Goal: Task Accomplishment & Management: Manage account settings

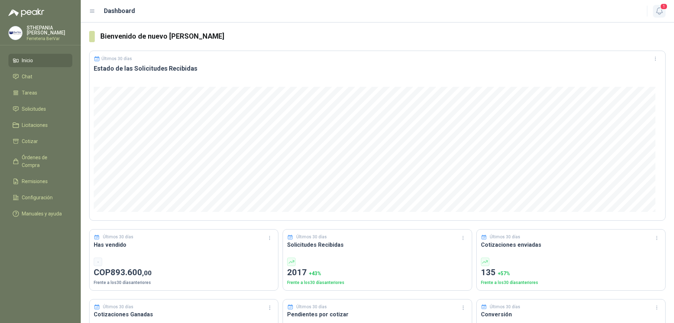
click at [660, 12] on icon "button" at bounding box center [659, 11] width 9 height 9
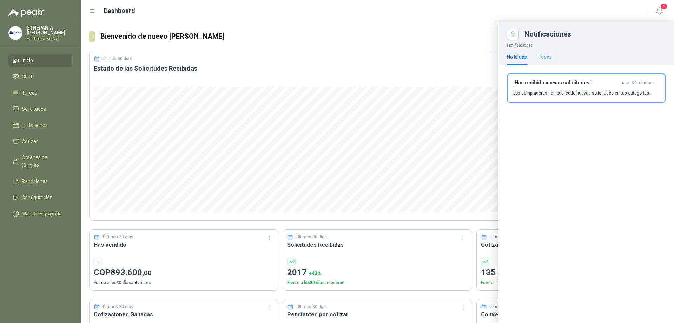
click at [551, 52] on div "Todas" at bounding box center [545, 57] width 14 height 16
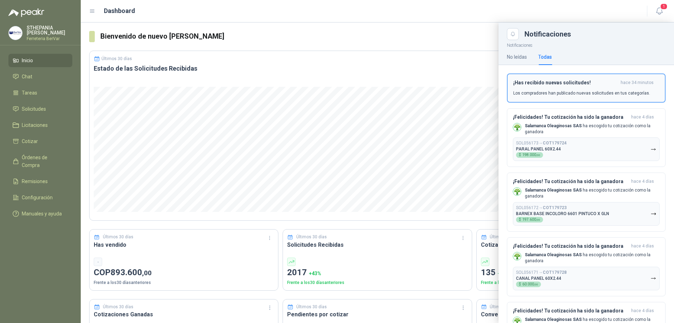
click at [562, 84] on h3 "¡Has recibido nuevas solicitudes!" at bounding box center [565, 83] width 105 height 6
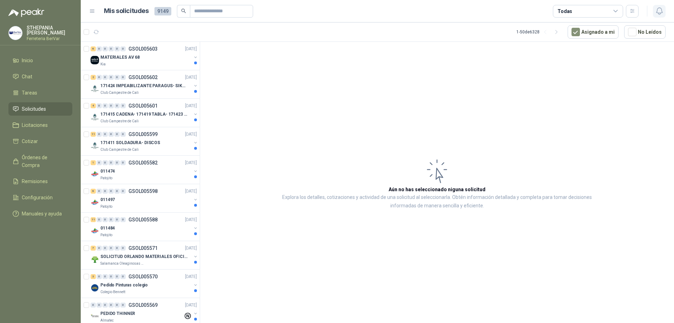
click at [659, 8] on icon "button" at bounding box center [659, 11] width 6 height 7
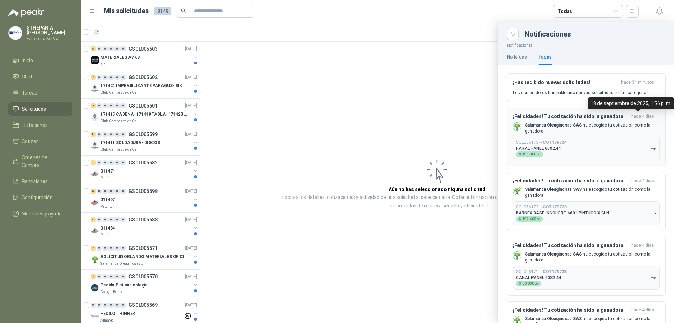
click at [639, 114] on span "hace 4 días" at bounding box center [642, 116] width 23 height 6
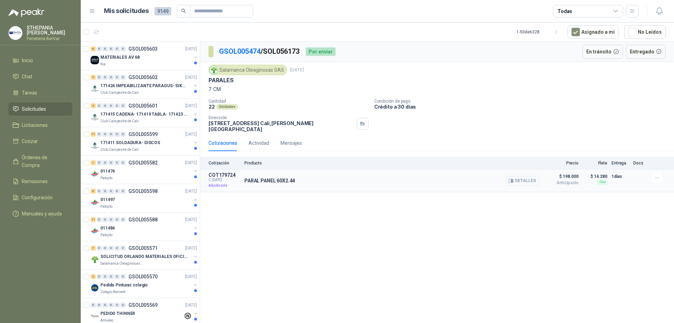
click at [531, 176] on button "Detalles" at bounding box center [522, 180] width 33 height 9
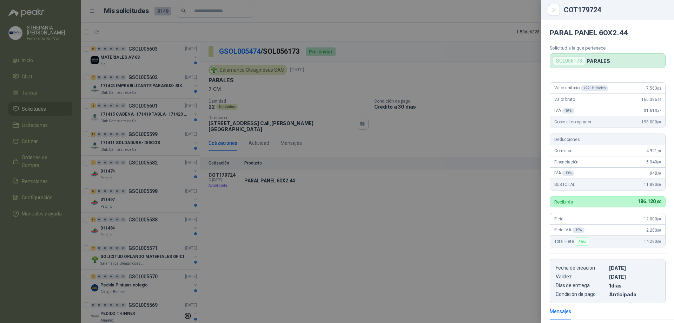
click at [464, 218] on div at bounding box center [337, 161] width 674 height 323
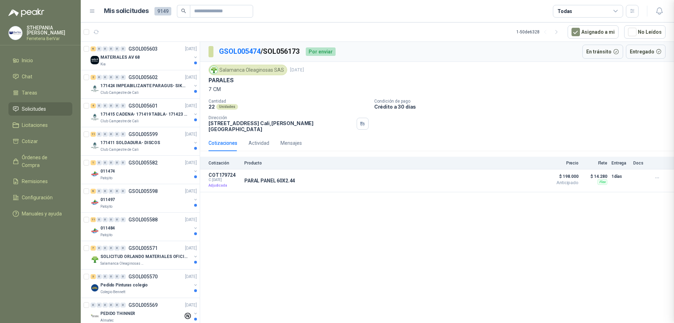
scroll to position [97, 0]
click at [656, 12] on icon "button" at bounding box center [659, 11] width 9 height 9
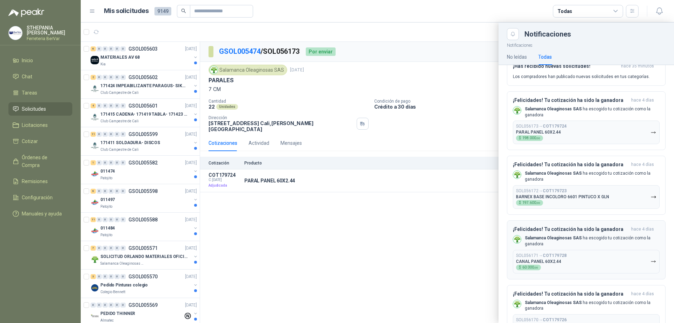
scroll to position [0, 0]
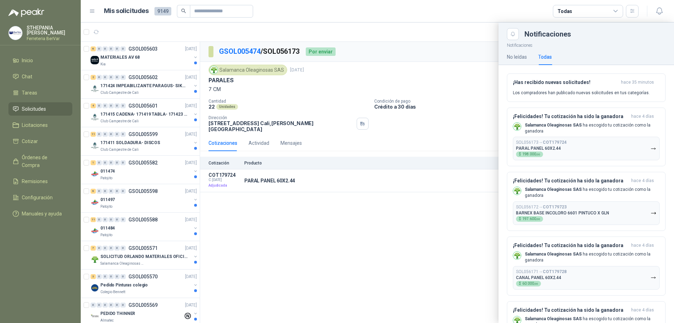
click at [454, 177] on div at bounding box center [377, 172] width 593 height 300
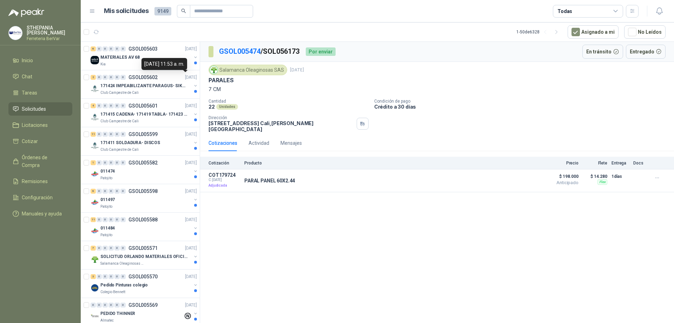
click at [185, 65] on div "[DATE] 11:53 a. m." at bounding box center [164, 64] width 46 height 12
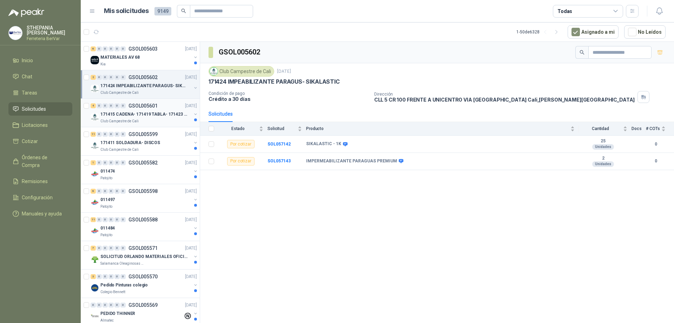
click at [145, 115] on p "171415 CADENA- 171419 TABLA- 171423 VARILLA" at bounding box center [143, 114] width 87 height 7
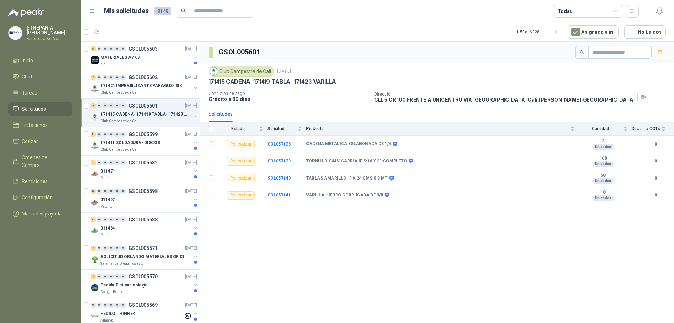
drag, startPoint x: 460, startPoint y: 276, endPoint x: 469, endPoint y: 315, distance: 39.6
click at [469, 315] on div "GSOL005601 Club Campestre de Cali [DATE] 171415 CADENA- 171419 TABLA- 171423 VA…" at bounding box center [437, 183] width 474 height 283
click at [164, 261] on div "Salamanca Oleaginosas SAS" at bounding box center [145, 263] width 91 height 6
